Goal: Task Accomplishment & Management: Use online tool/utility

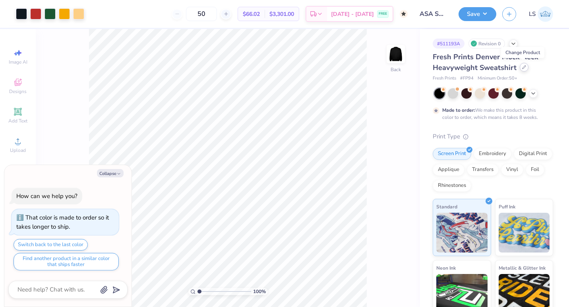
click at [522, 70] on div at bounding box center [524, 67] width 9 height 9
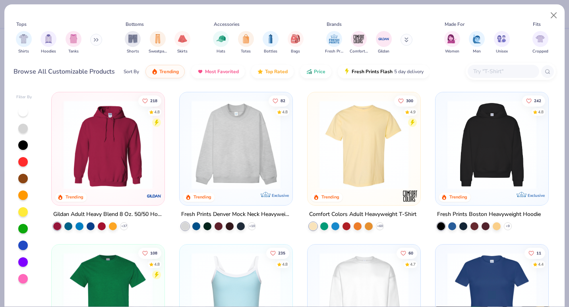
type textarea "x"
click at [486, 74] on input "text" at bounding box center [502, 71] width 61 height 9
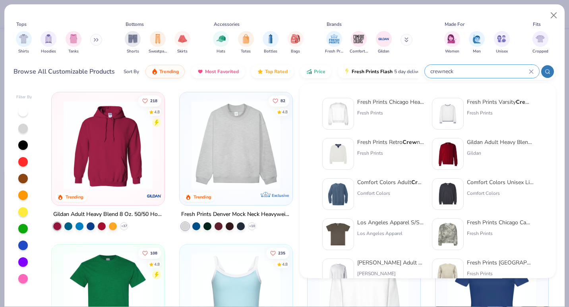
type input "crewneck"
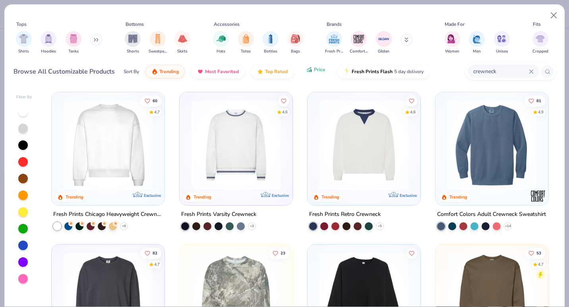
click at [306, 72] on icon "button" at bounding box center [309, 69] width 6 height 7
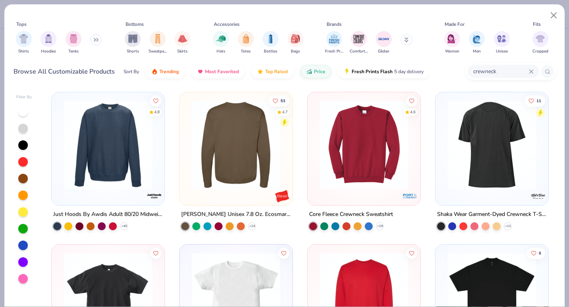
click at [114, 152] on img at bounding box center [108, 144] width 97 height 89
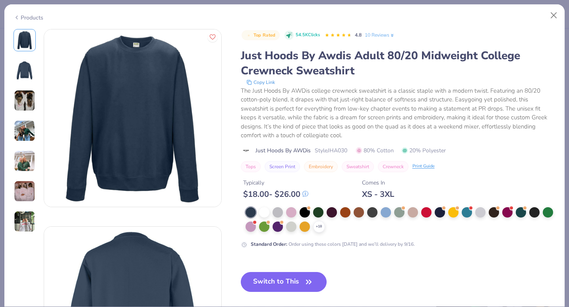
click at [23, 100] on img at bounding box center [24, 100] width 21 height 21
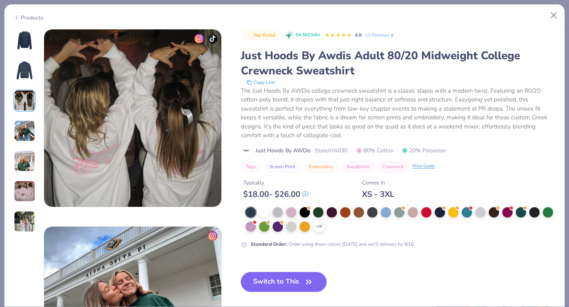
click at [24, 127] on img at bounding box center [24, 130] width 21 height 21
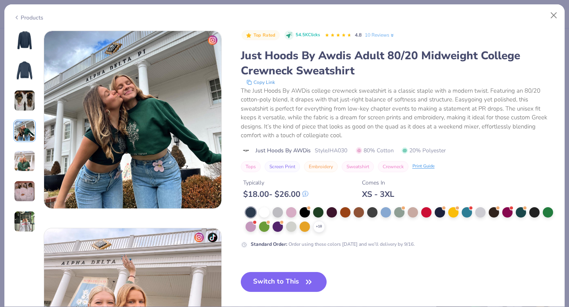
scroll to position [591, 0]
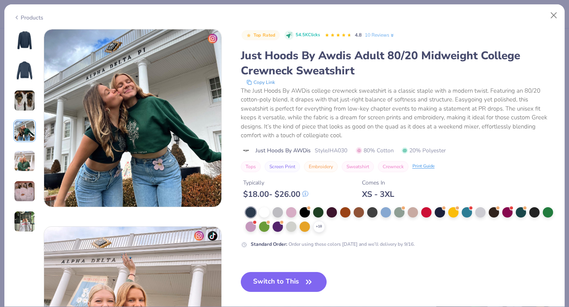
click at [23, 149] on div at bounding box center [25, 130] width 22 height 203
click at [304, 212] on div at bounding box center [305, 211] width 10 height 10
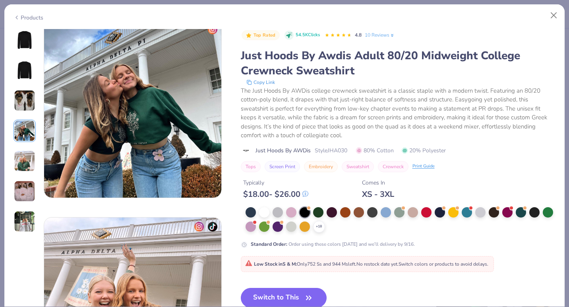
scroll to position [601, 0]
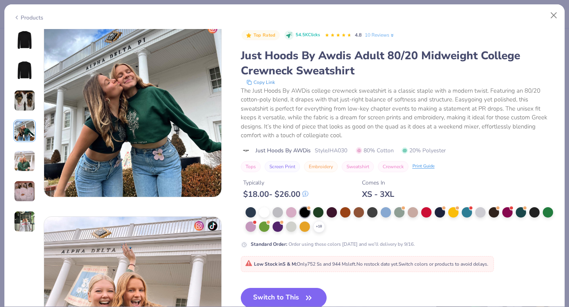
drag, startPoint x: 286, startPoint y: 295, endPoint x: 326, endPoint y: 178, distance: 123.9
click at [286, 295] on button "Switch to This" at bounding box center [284, 298] width 86 height 20
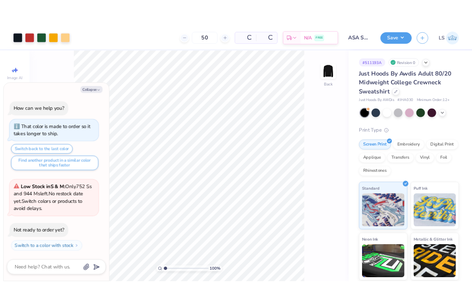
scroll to position [49, 0]
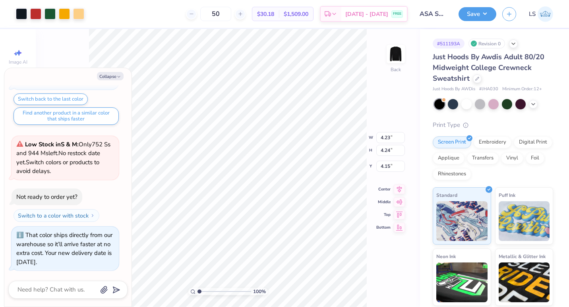
type textarea "x"
type input "3.35"
type textarea "x"
drag, startPoint x: 231, startPoint y: 13, endPoint x: 215, endPoint y: 13, distance: 15.9
click at [215, 14] on input "50" at bounding box center [215, 14] width 31 height 14
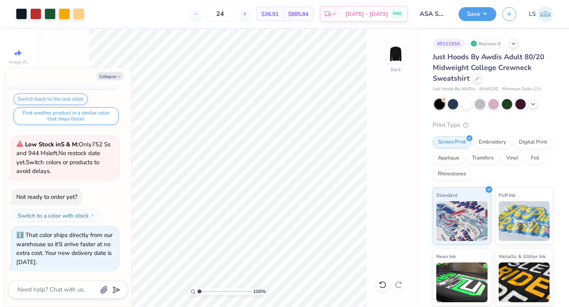
type input "24"
click at [406, 116] on div "100 % Back" at bounding box center [228, 168] width 384 height 278
click at [102, 75] on button "Collapse" at bounding box center [110, 76] width 27 height 8
type textarea "x"
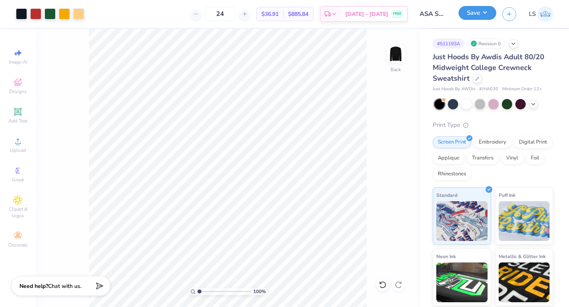
click at [476, 15] on button "Save" at bounding box center [477, 13] width 38 height 14
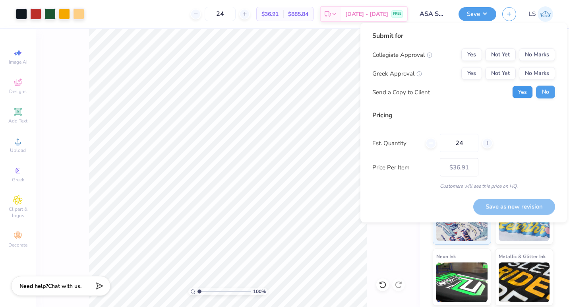
click at [514, 93] on button "Yes" at bounding box center [522, 92] width 21 height 13
click at [528, 55] on button "No Marks" at bounding box center [537, 54] width 36 height 13
click at [536, 72] on button "No Marks" at bounding box center [537, 73] width 36 height 13
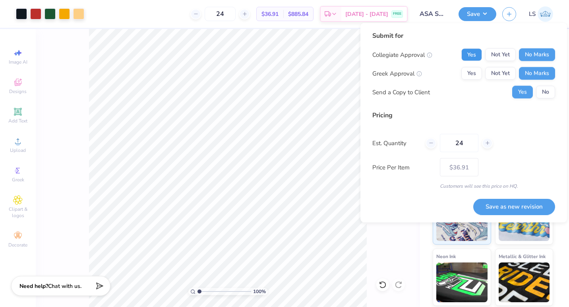
click at [472, 56] on button "Yes" at bounding box center [471, 54] width 21 height 13
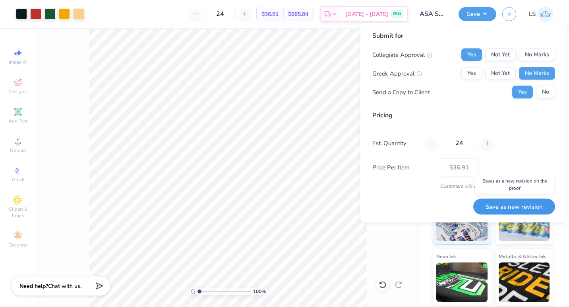
click at [524, 204] on button "Save as new revision" at bounding box center [514, 206] width 82 height 16
type input "$36.91"
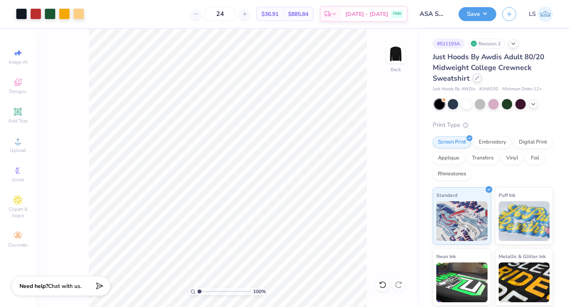
click at [476, 81] on div at bounding box center [477, 77] width 9 height 9
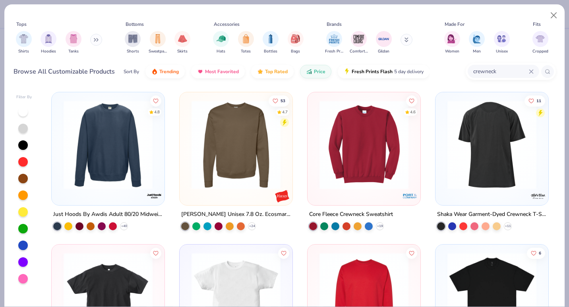
click at [255, 133] on img at bounding box center [236, 144] width 97 height 89
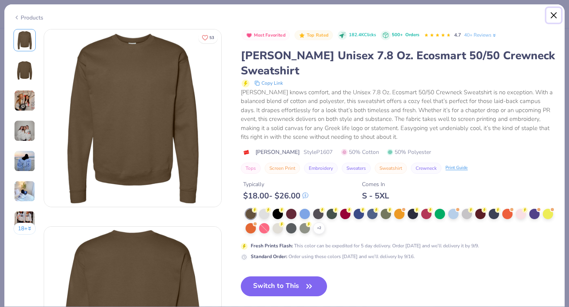
click at [553, 17] on button "Close" at bounding box center [553, 15] width 15 height 15
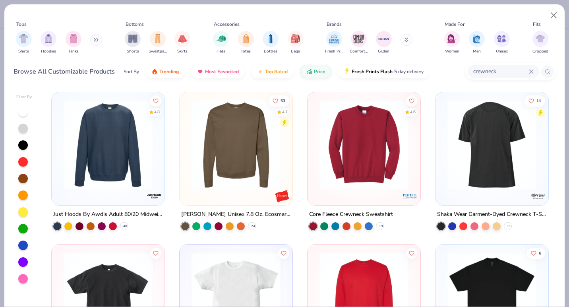
click at [358, 132] on img at bounding box center [363, 144] width 97 height 89
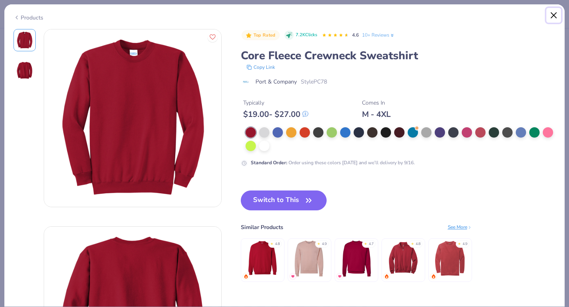
click at [552, 16] on button "Close" at bounding box center [553, 15] width 15 height 15
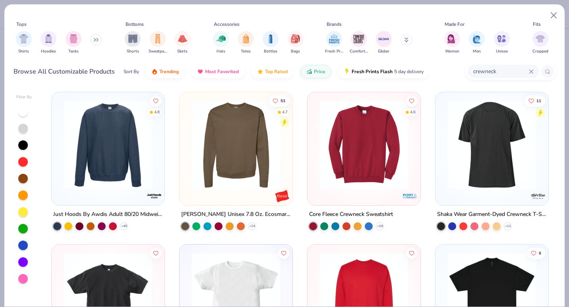
click at [124, 168] on img at bounding box center [108, 144] width 97 height 89
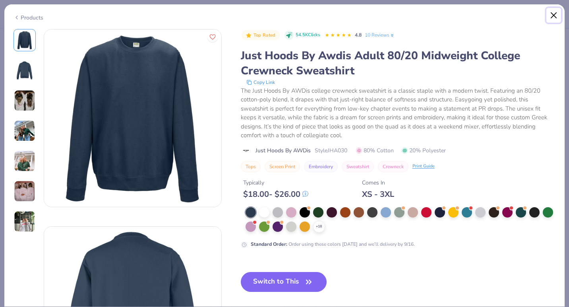
click at [553, 11] on button "Close" at bounding box center [553, 15] width 15 height 15
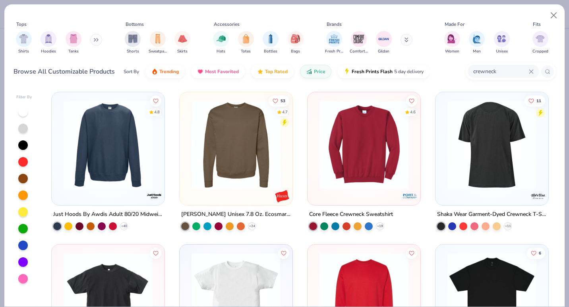
click at [243, 151] on img at bounding box center [236, 144] width 97 height 89
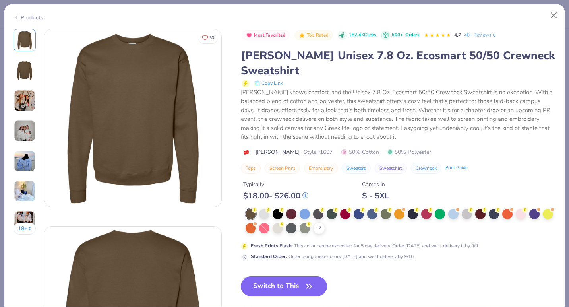
click at [293, 276] on button "Switch to This" at bounding box center [284, 286] width 86 height 20
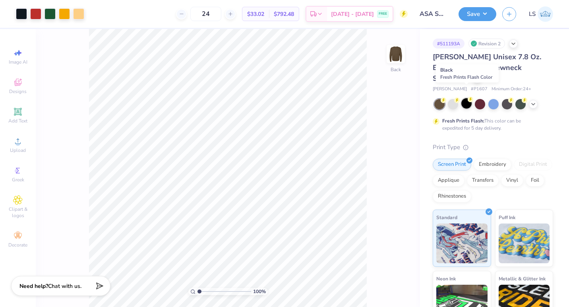
click at [466, 98] on div at bounding box center [466, 103] width 10 height 10
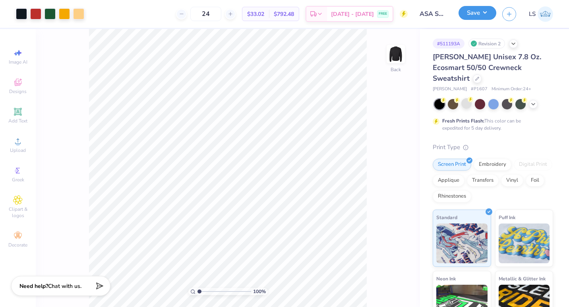
click at [467, 17] on button "Save" at bounding box center [477, 13] width 38 height 14
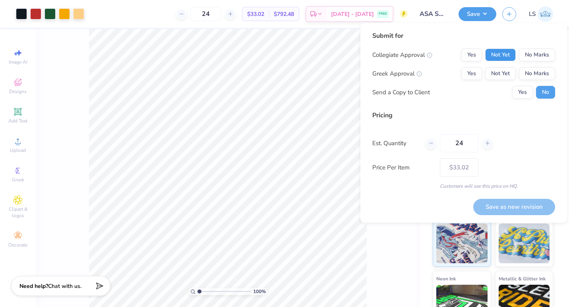
click at [494, 56] on button "Not Yet" at bounding box center [500, 54] width 31 height 13
click at [523, 71] on button "No Marks" at bounding box center [537, 73] width 36 height 13
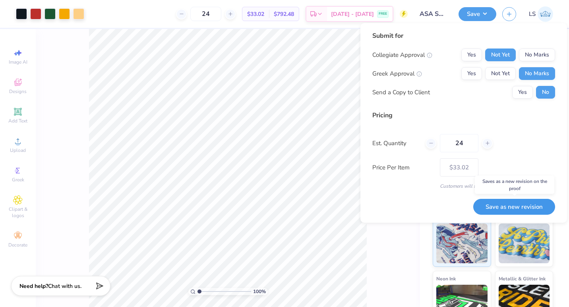
click at [517, 206] on button "Save as new revision" at bounding box center [514, 207] width 82 height 16
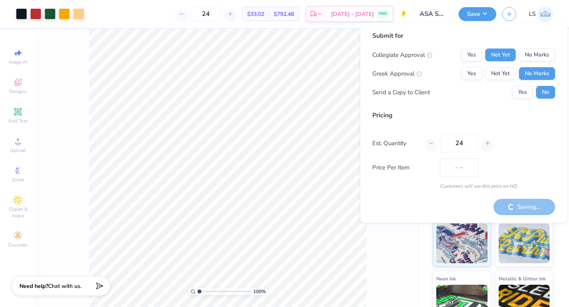
type input "$33.02"
